Goal: Task Accomplishment & Management: Manage account settings

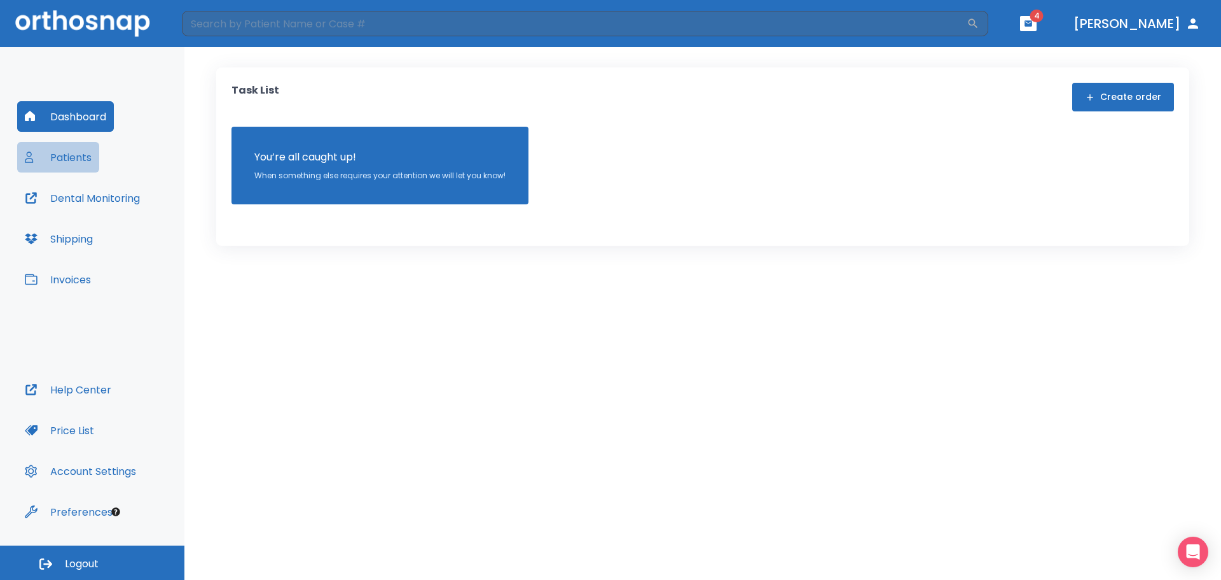
click at [52, 162] on button "Patients" at bounding box center [58, 157] width 82 height 31
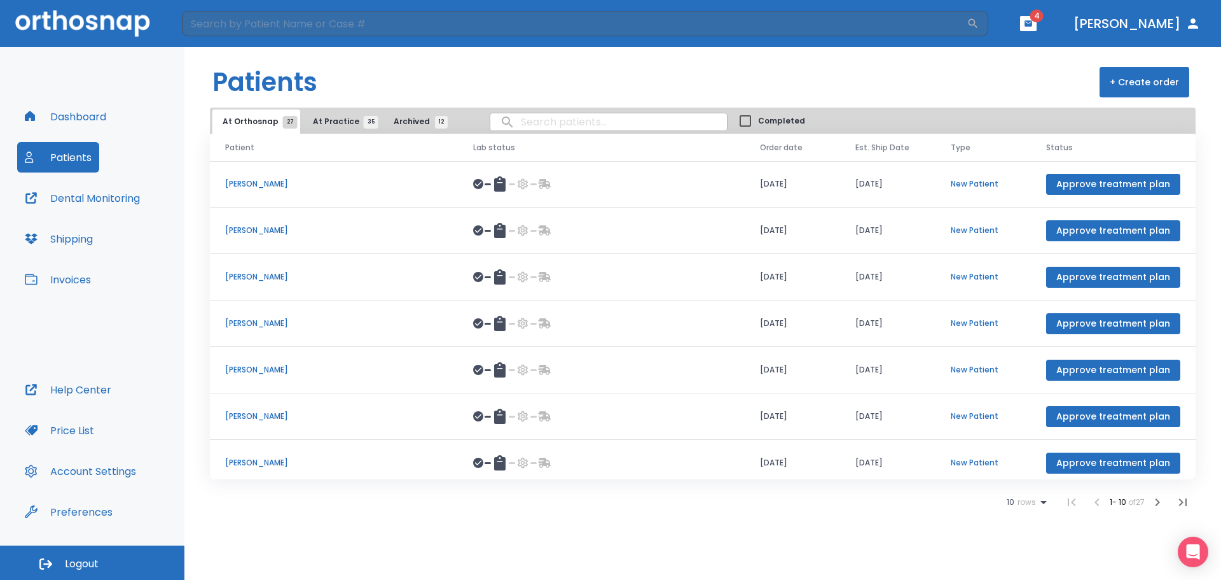
click at [547, 127] on input "search" at bounding box center [608, 121] width 237 height 25
type input "ndu"
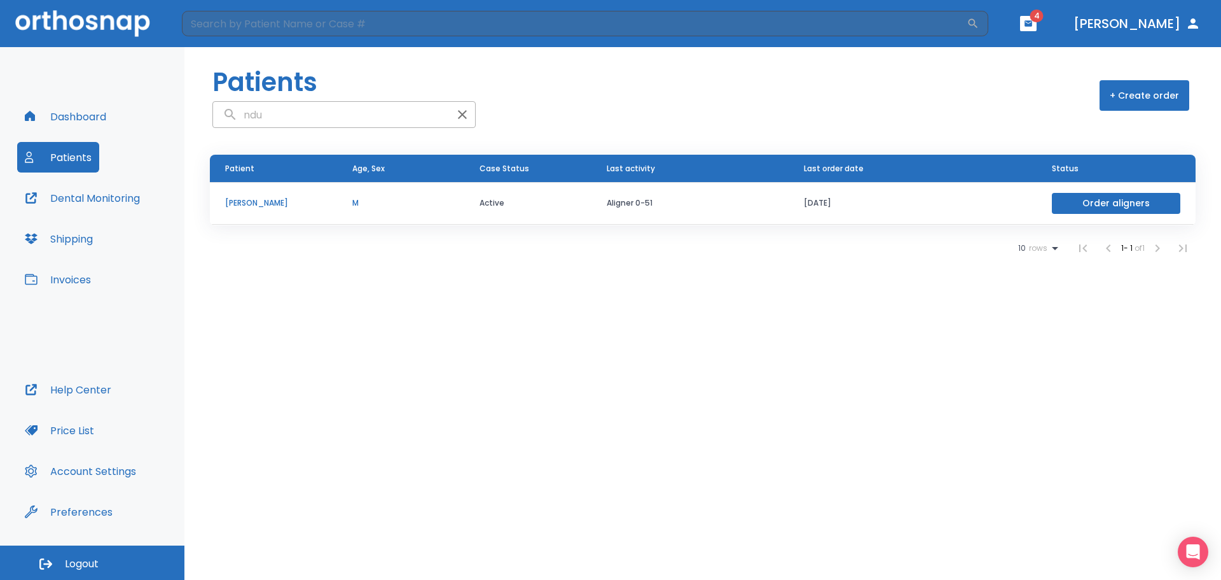
click at [422, 202] on p "M" at bounding box center [400, 202] width 97 height 11
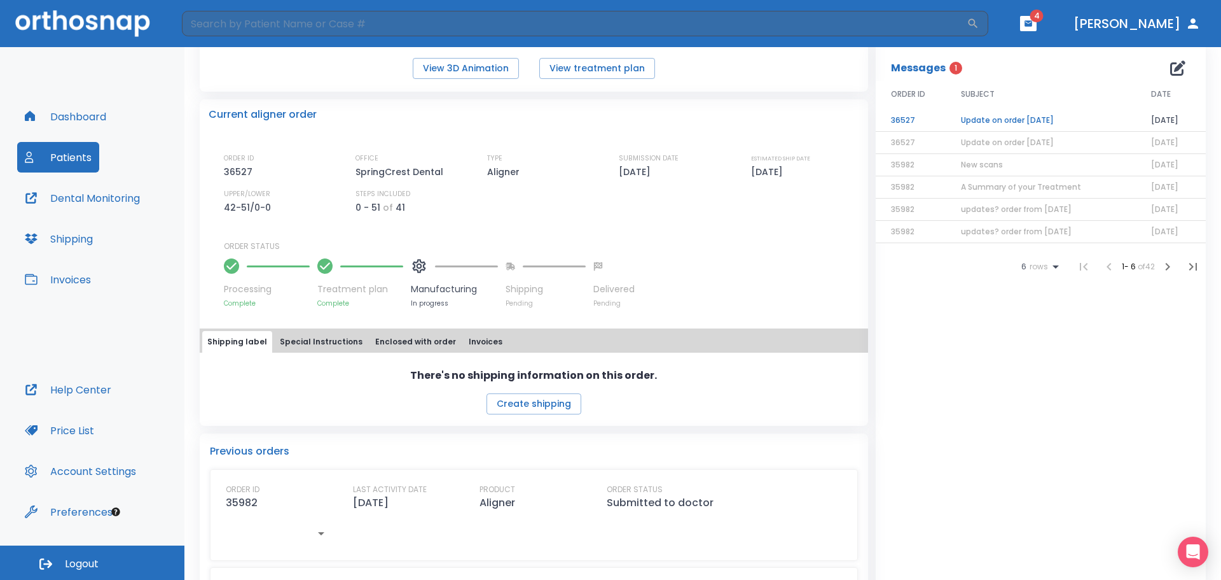
scroll to position [254, 0]
click at [1000, 118] on td "Update on order [DATE]" at bounding box center [1041, 119] width 190 height 22
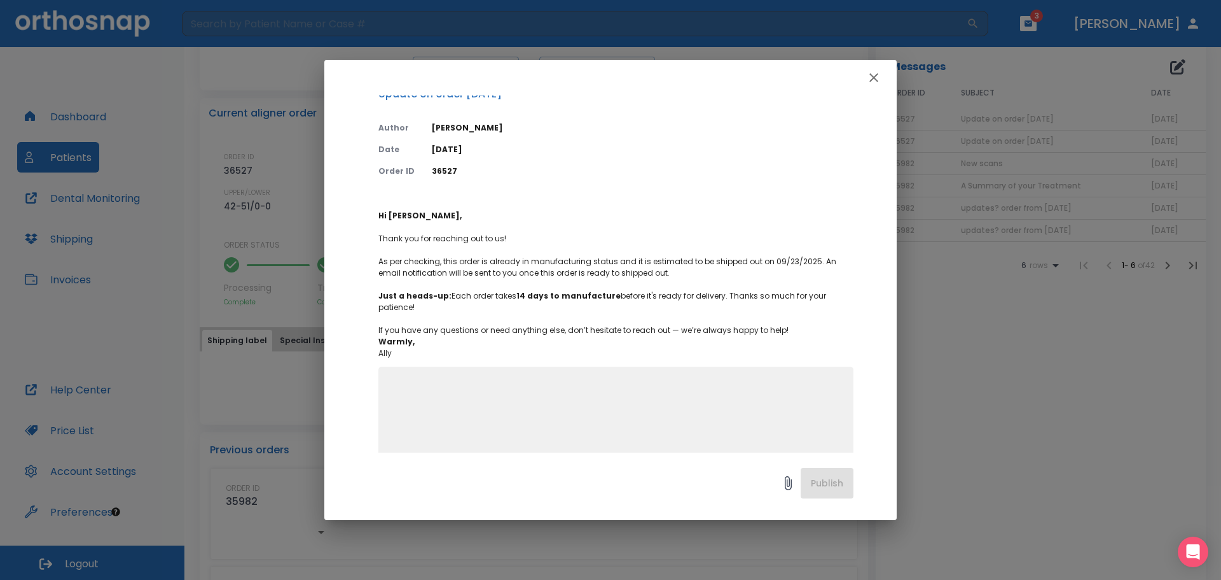
scroll to position [52, 0]
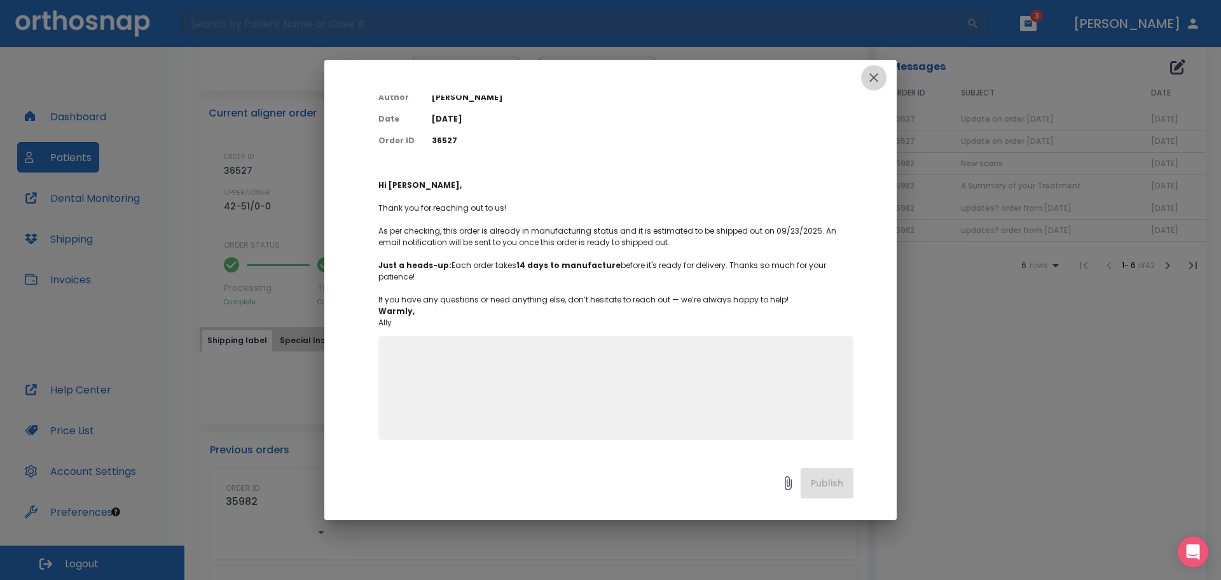
click at [869, 77] on icon "button" at bounding box center [873, 77] width 15 height 15
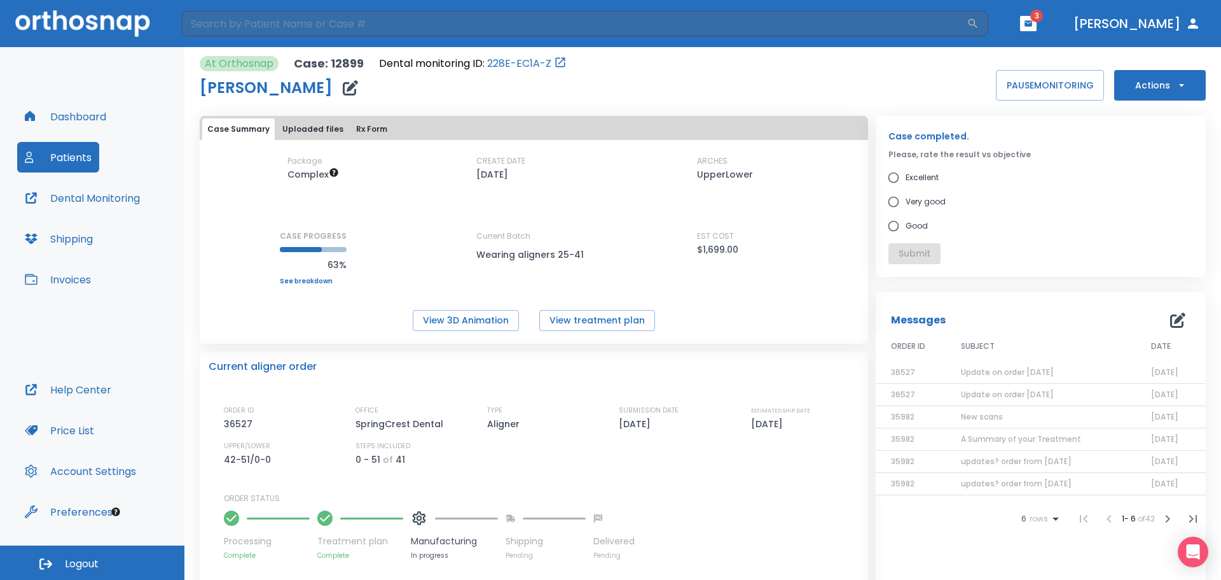
scroll to position [0, 0]
click at [1037, 22] on span "3" at bounding box center [1028, 23] width 17 height 15
click at [1047, 6] on header "​ 3 [PERSON_NAME]" at bounding box center [610, 23] width 1221 height 47
click at [1033, 27] on icon "button" at bounding box center [1028, 23] width 9 height 9
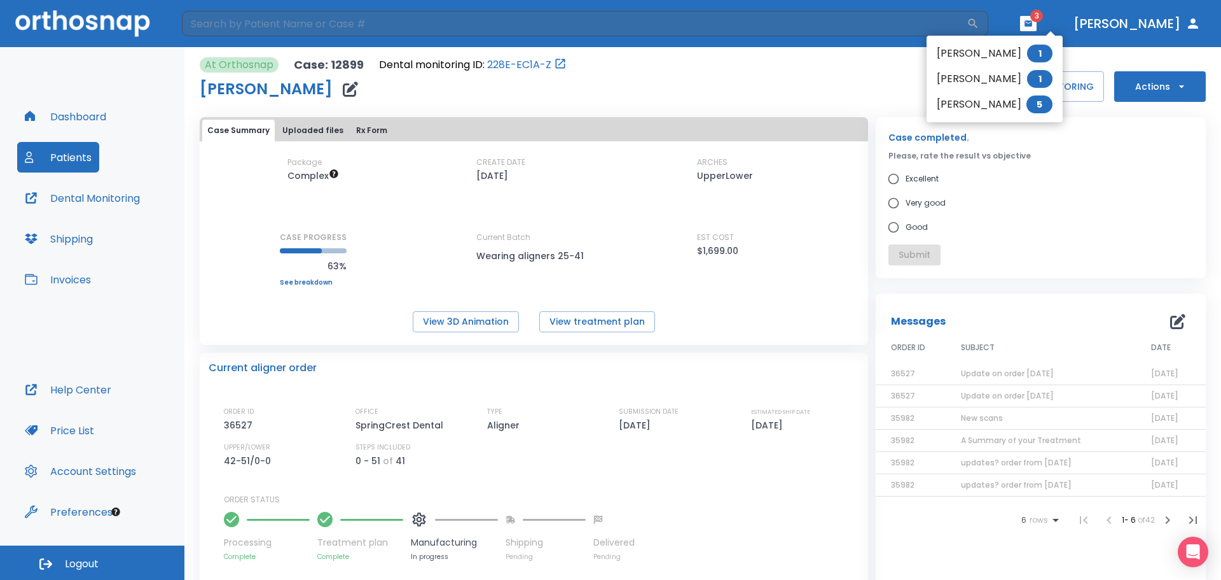
click at [954, 57] on li "[PERSON_NAME] 1" at bounding box center [995, 53] width 136 height 25
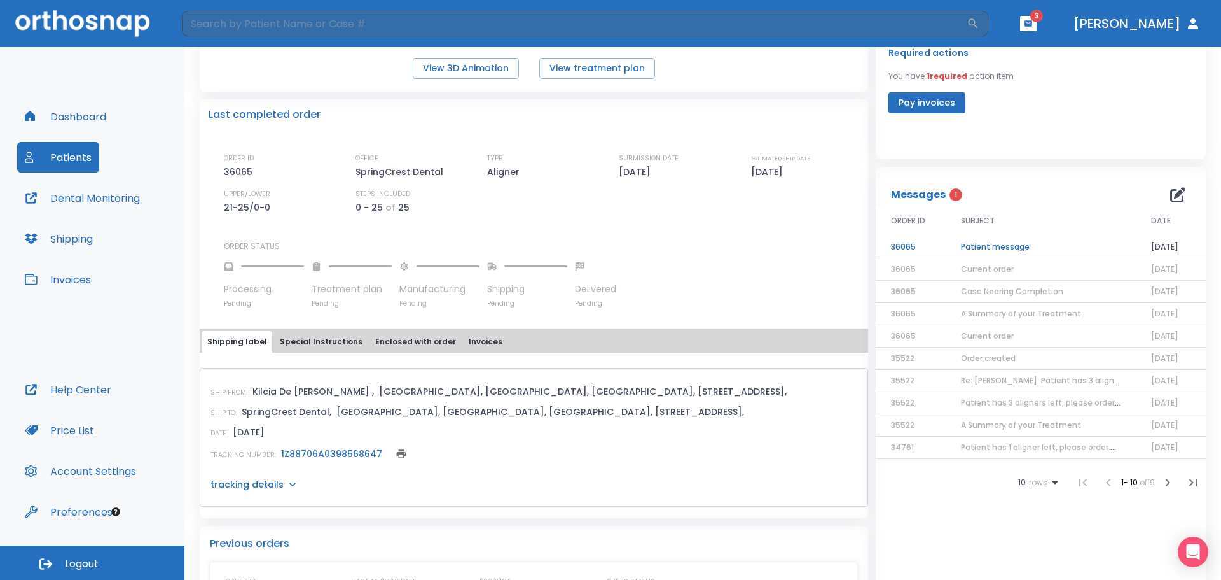
scroll to position [254, 0]
click at [1005, 244] on td "Patient message" at bounding box center [1041, 246] width 190 height 22
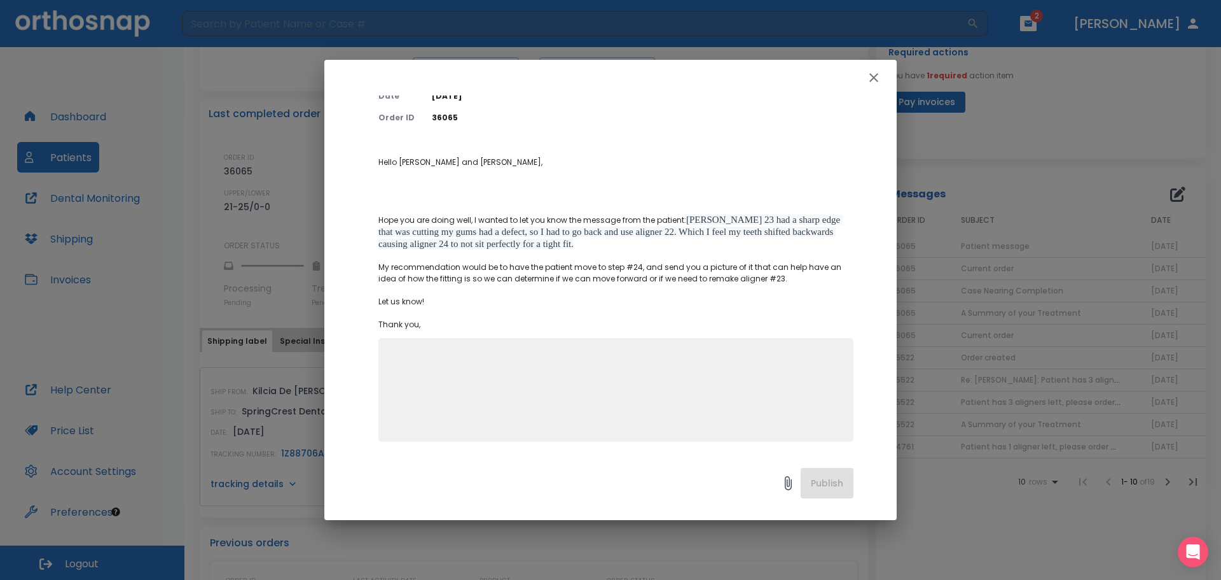
scroll to position [77, 0]
click at [875, 71] on icon "button" at bounding box center [873, 77] width 15 height 15
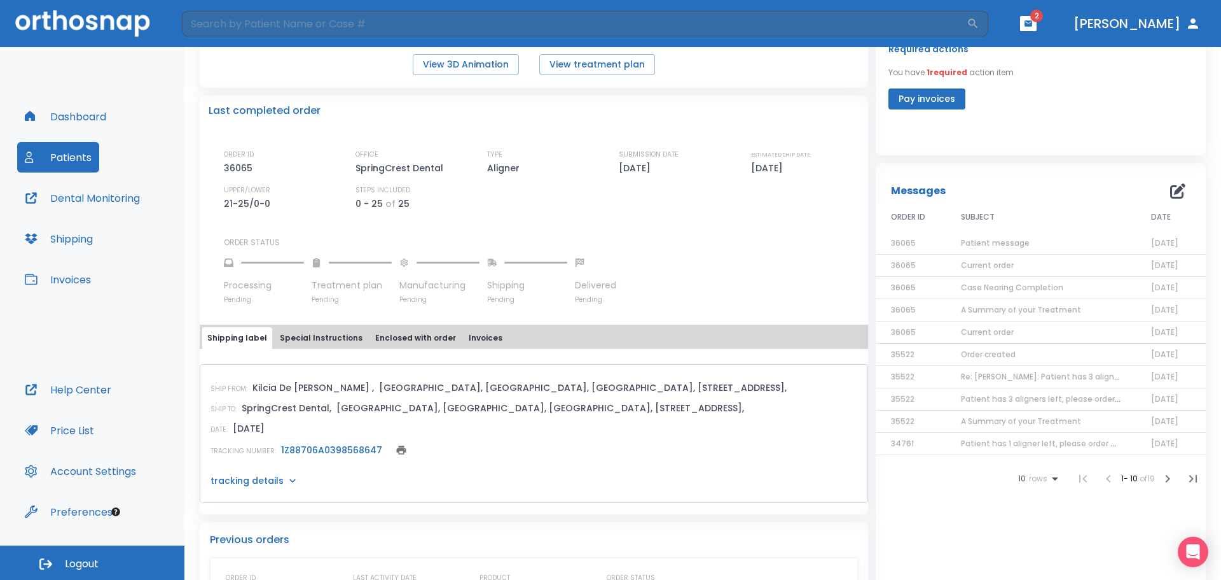
scroll to position [258, 0]
click at [1032, 26] on icon "button" at bounding box center [1029, 23] width 8 height 6
click at [985, 244] on div at bounding box center [610, 290] width 1221 height 580
click at [985, 244] on span "Patient message" at bounding box center [995, 242] width 69 height 11
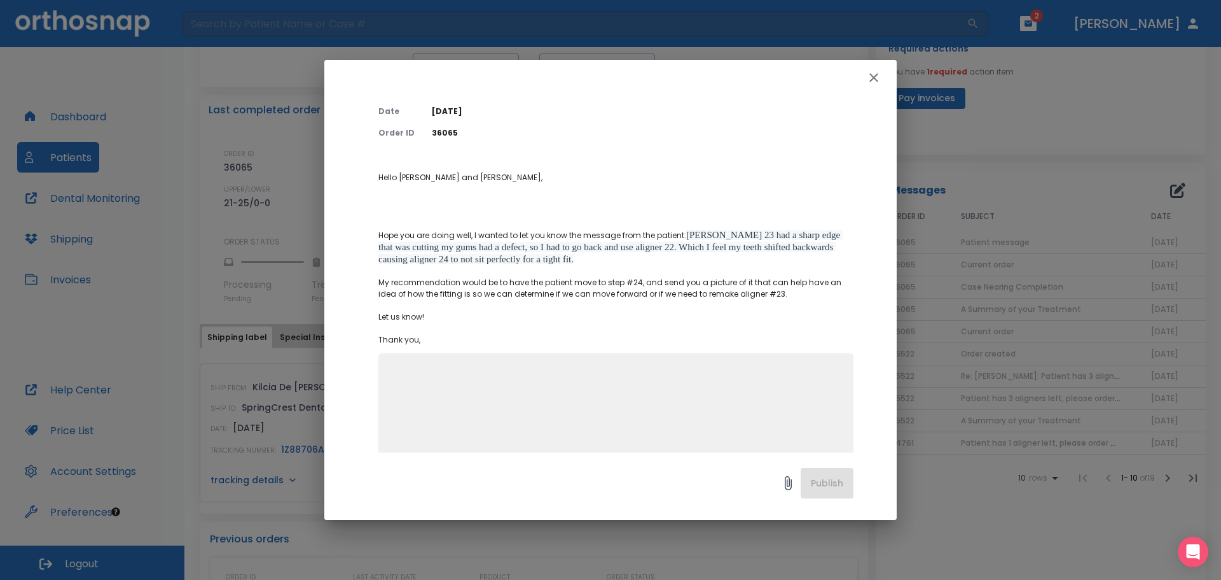
scroll to position [77, 0]
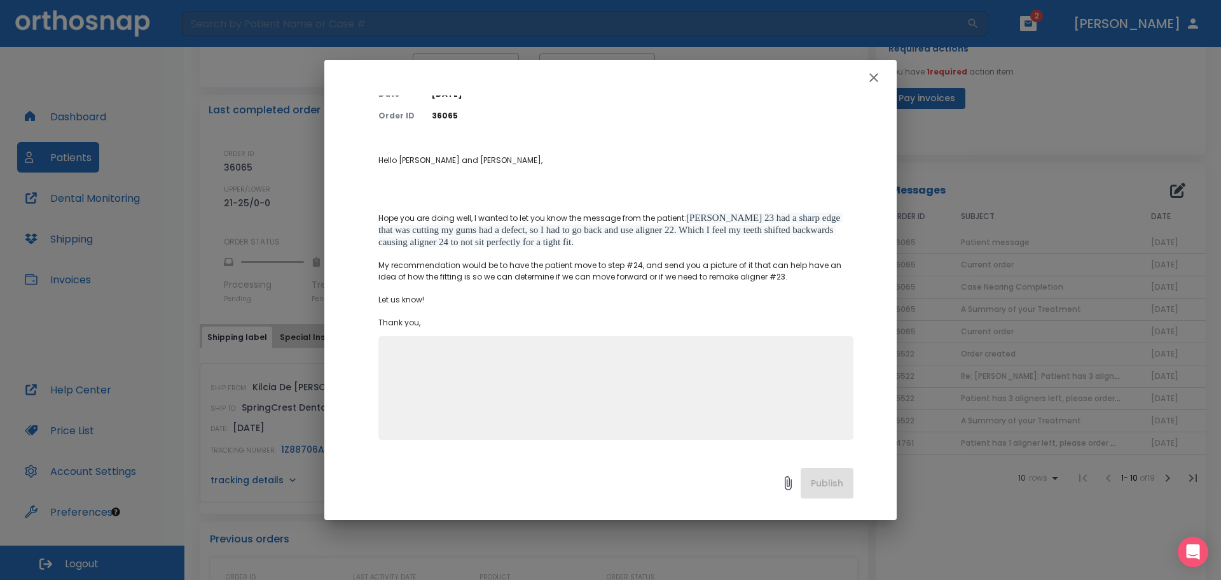
click at [870, 84] on icon "button" at bounding box center [873, 77] width 15 height 15
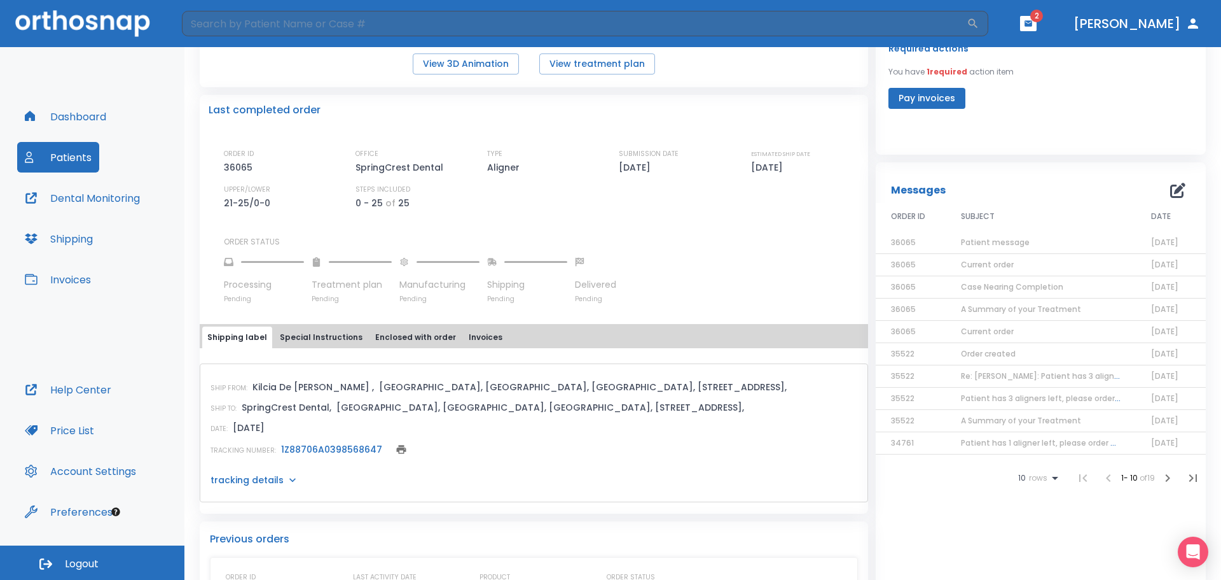
click at [1039, 22] on header "​ 2 [PERSON_NAME]" at bounding box center [610, 23] width 1221 height 47
click at [1032, 23] on icon "button" at bounding box center [1029, 23] width 8 height 6
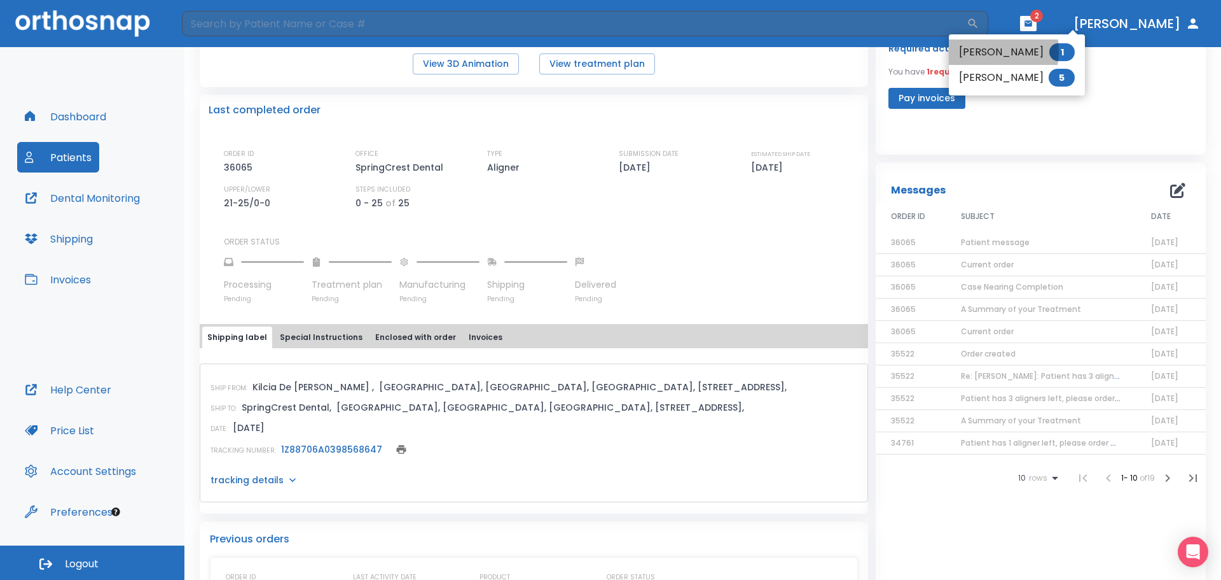
click at [979, 50] on li "[PERSON_NAME] 1" at bounding box center [1017, 51] width 136 height 25
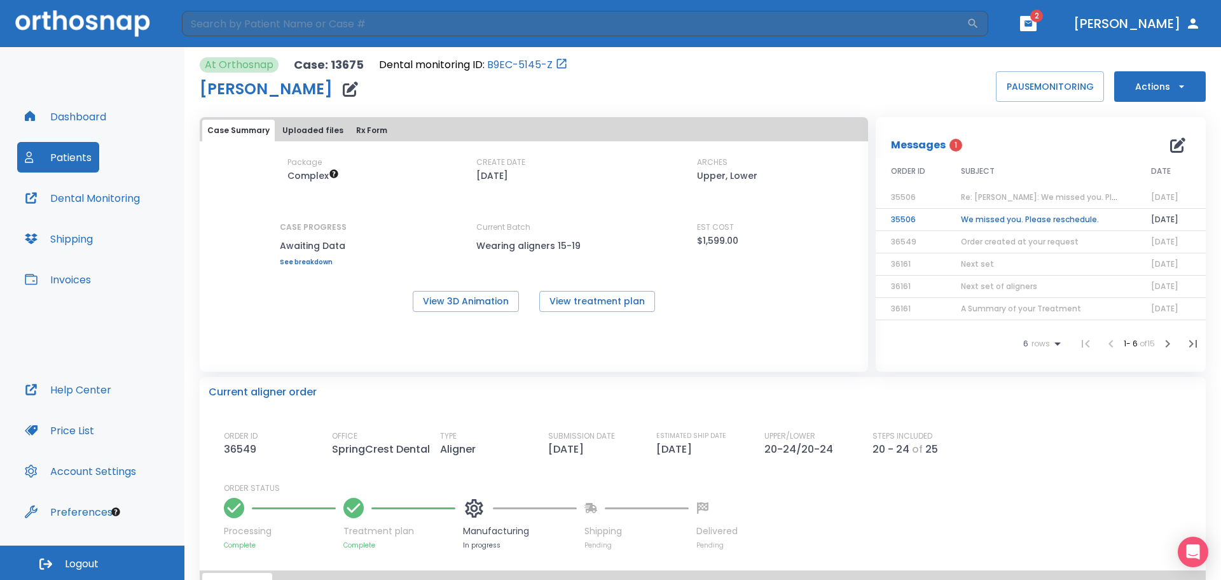
click at [1016, 197] on span "Re: [PERSON_NAME]: We missed you. Please reschedule. | [13675:35506]" at bounding box center [1101, 196] width 281 height 11
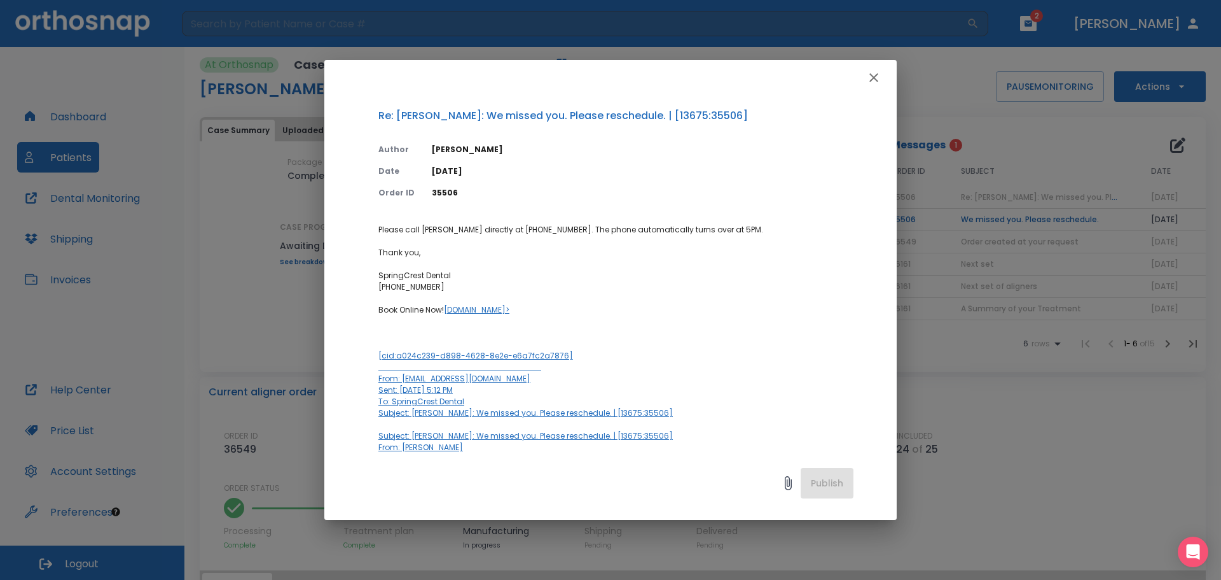
click at [868, 76] on icon "button" at bounding box center [873, 77] width 15 height 15
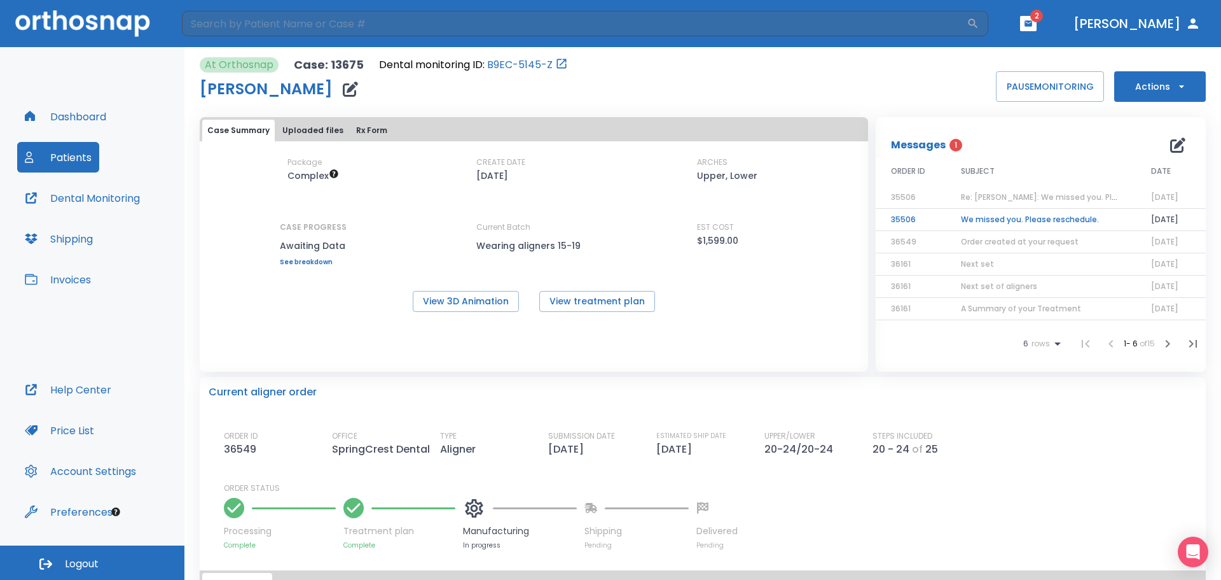
click at [982, 211] on td "We missed you. Please reschedule." at bounding box center [1041, 220] width 190 height 22
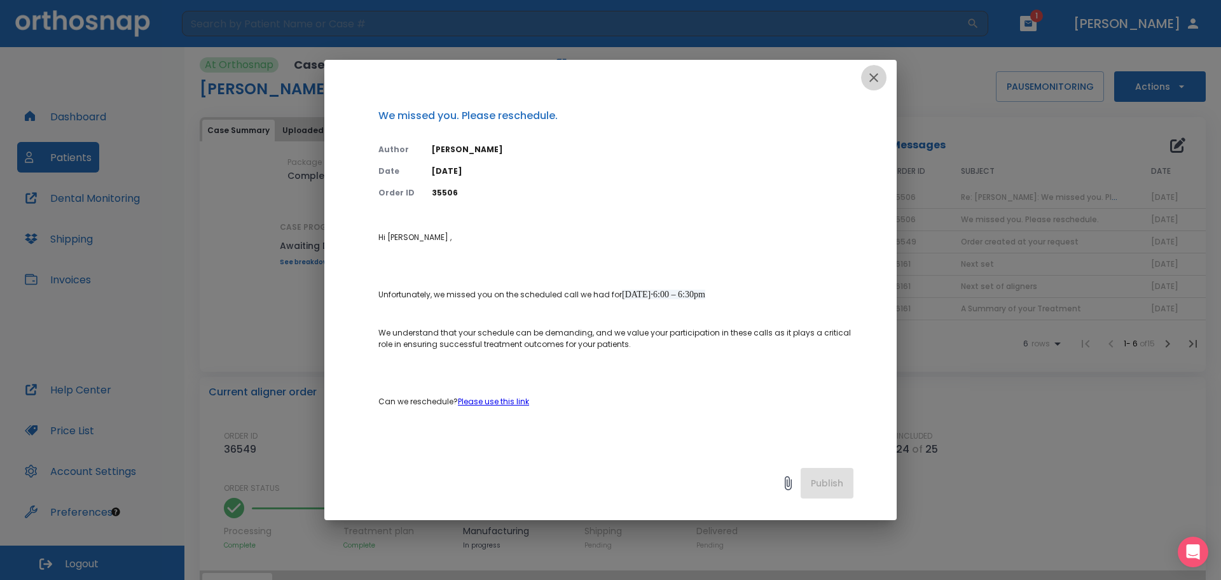
click at [877, 83] on icon "button" at bounding box center [873, 77] width 15 height 15
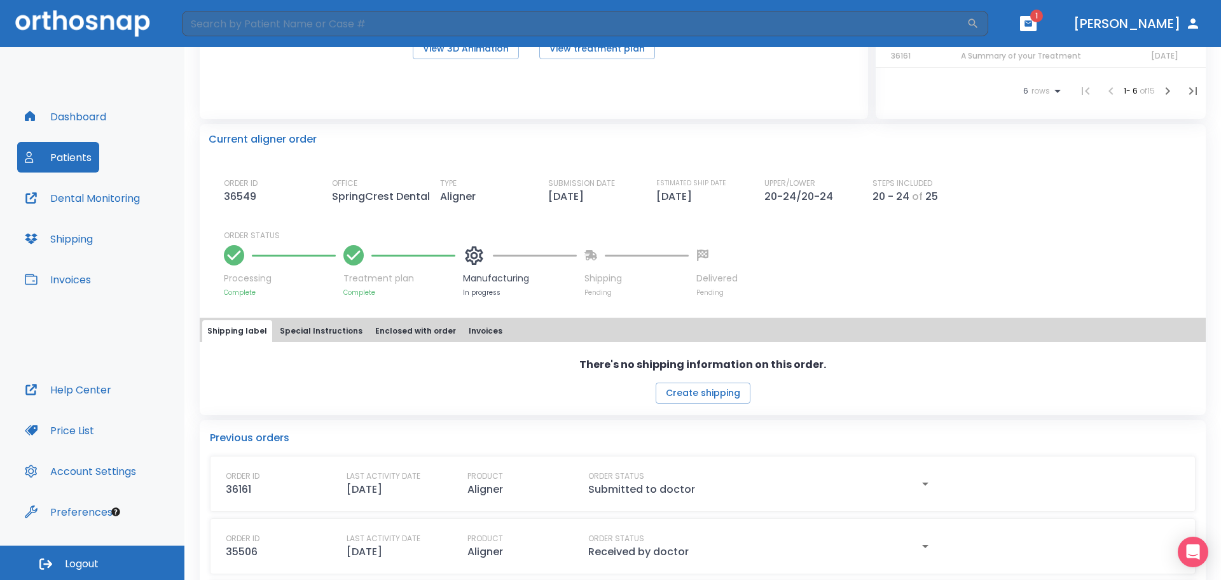
scroll to position [254, 0]
click at [52, 150] on button "Patients" at bounding box center [58, 157] width 82 height 31
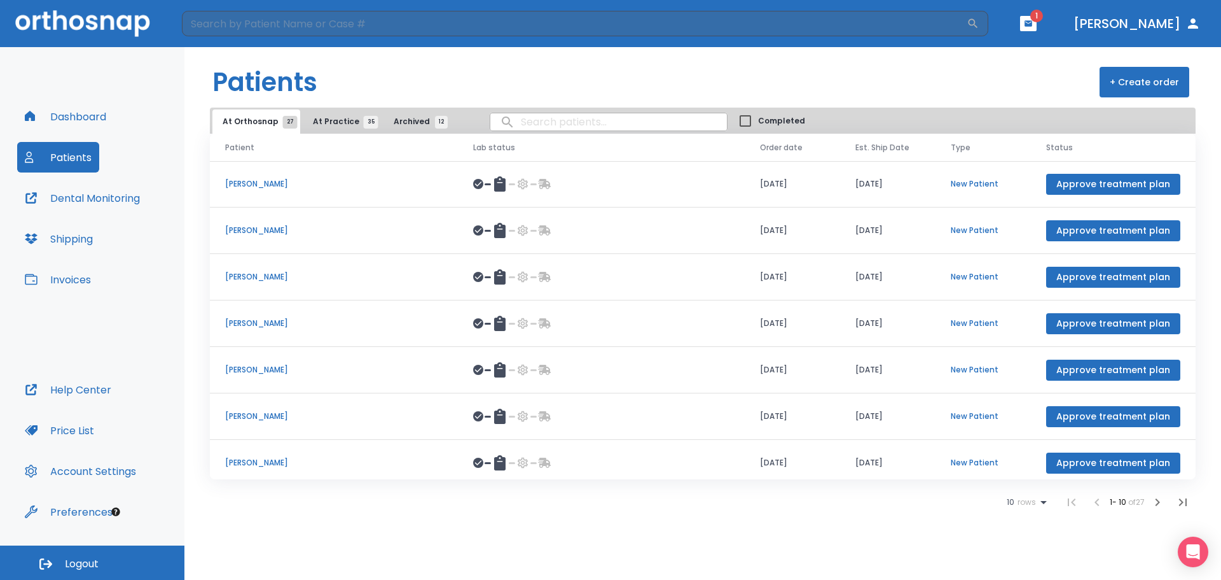
click at [608, 126] on input "search" at bounding box center [608, 121] width 237 height 25
type input "[PERSON_NAME]"
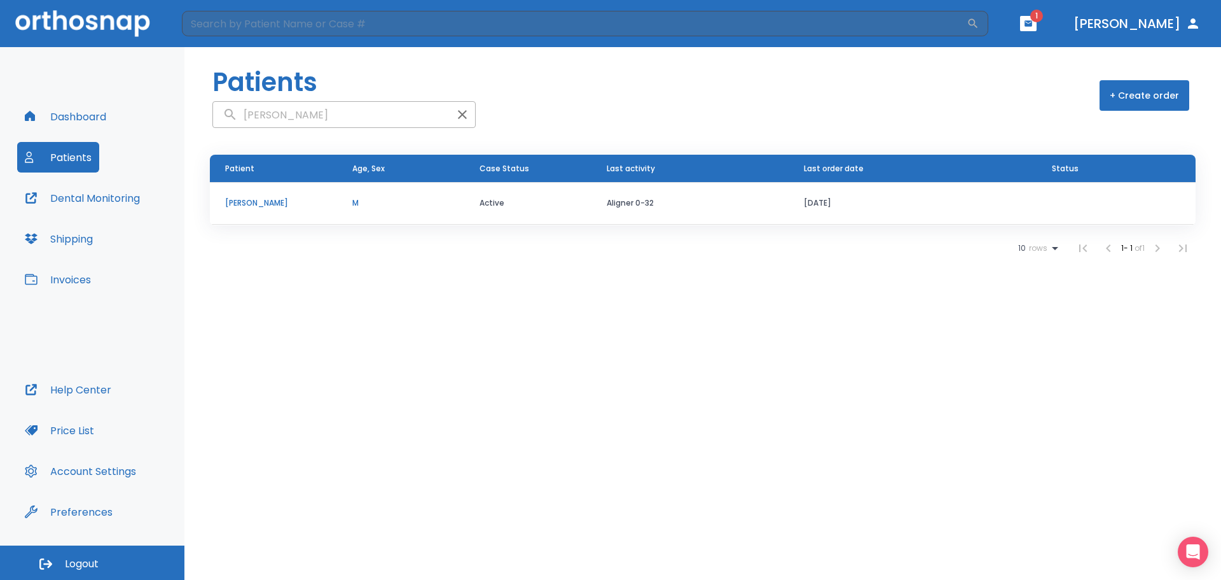
click at [252, 199] on p "[PERSON_NAME]" at bounding box center [273, 202] width 97 height 11
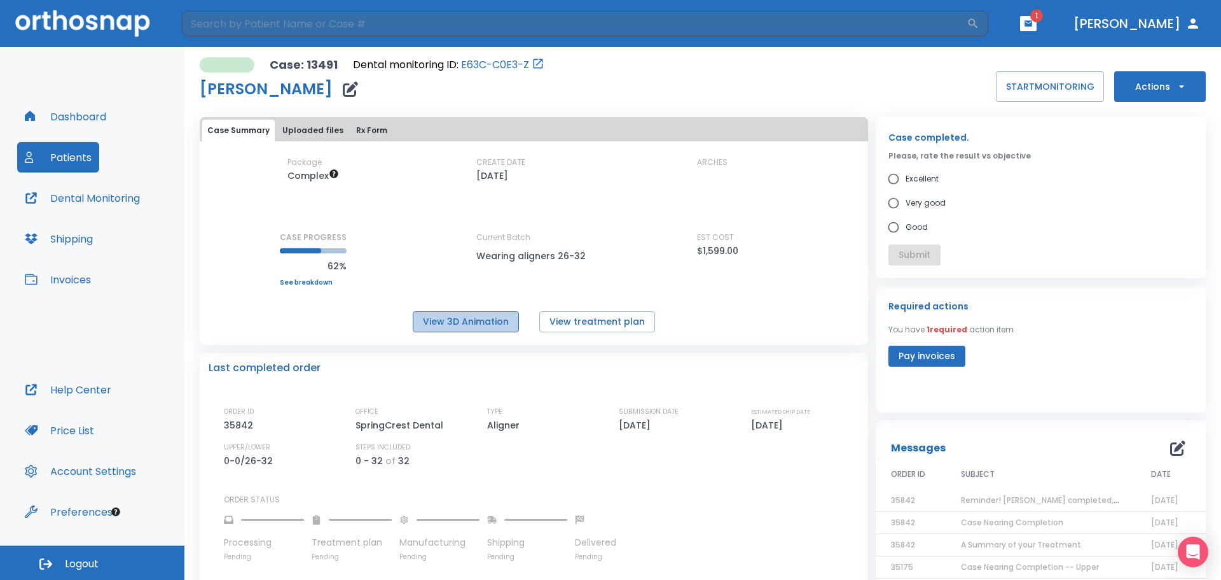
click at [492, 320] on button "View 3D Animation" at bounding box center [466, 321] width 106 height 21
